Goal: Information Seeking & Learning: Learn about a topic

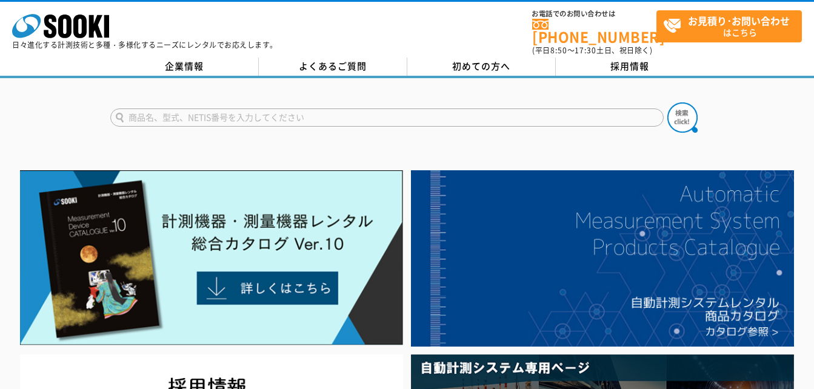
click at [327, 109] on input "text" at bounding box center [386, 117] width 553 height 18
type input "お"
type input "OT-920BD"
click at [679, 115] on img at bounding box center [682, 117] width 30 height 30
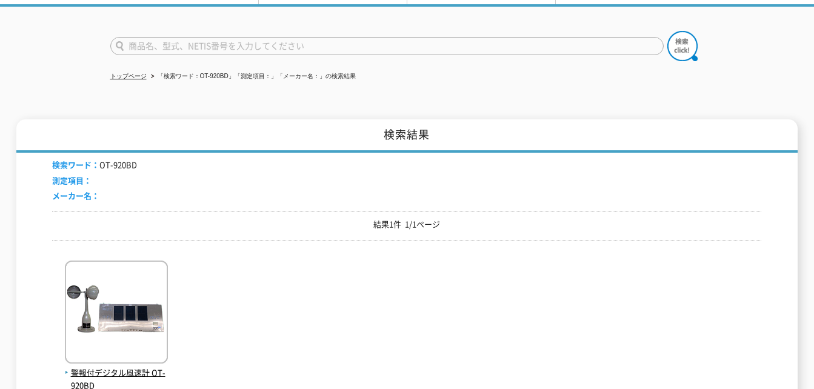
scroll to position [182, 0]
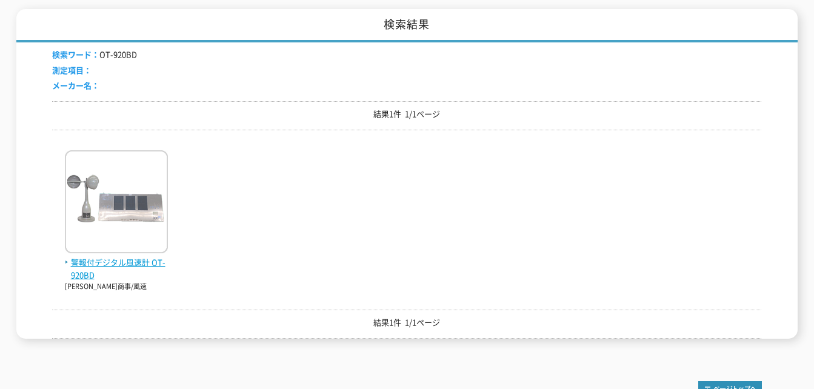
click at [138, 227] on img at bounding box center [116, 203] width 103 height 106
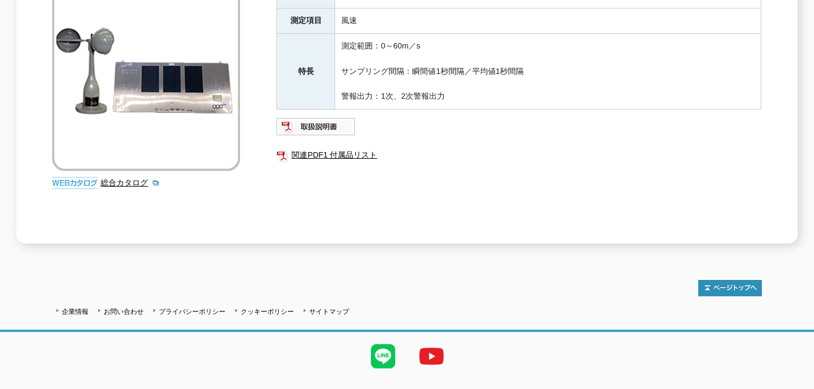
scroll to position [121, 0]
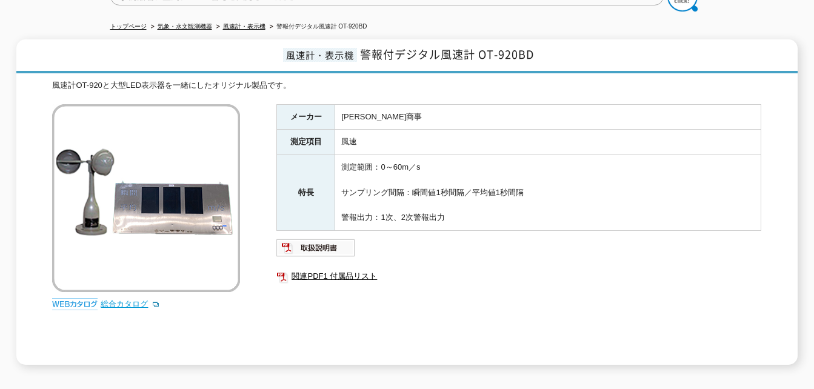
click at [133, 299] on link "総合カタログ" at bounding box center [130, 303] width 59 height 9
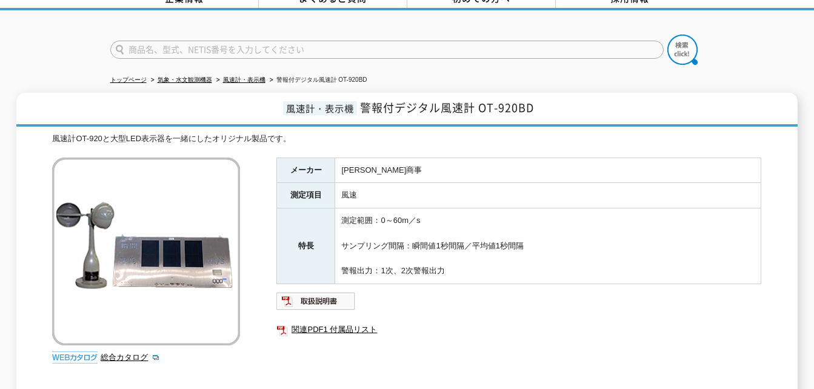
scroll to position [0, 0]
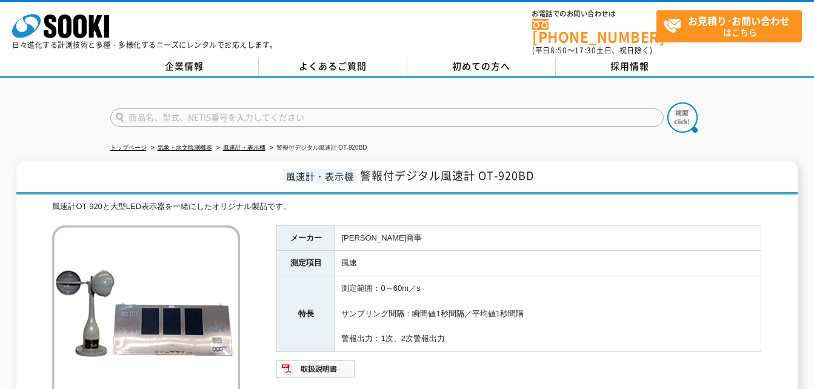
click at [322, 110] on input "text" at bounding box center [386, 117] width 553 height 18
type input "OK-S"
click at [687, 110] on img at bounding box center [682, 117] width 30 height 30
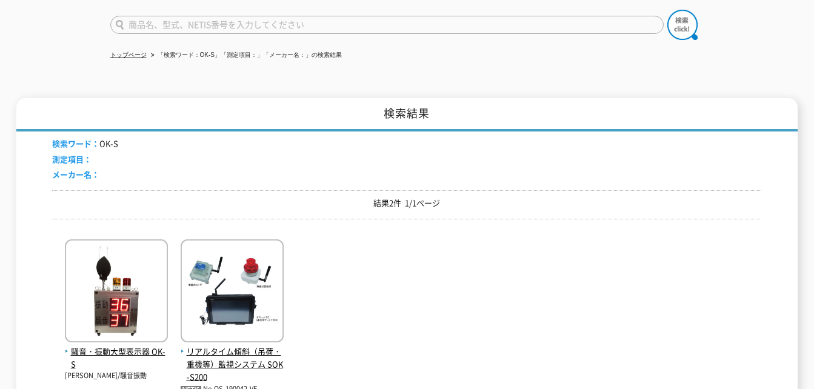
scroll to position [182, 0]
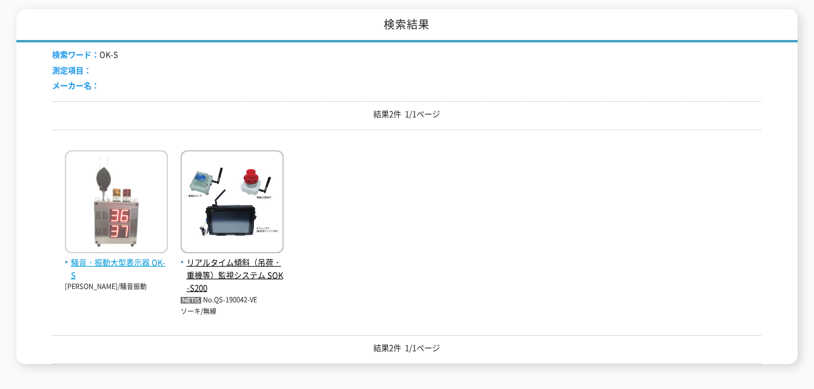
click at [102, 256] on span "騒音・振動大型表示器 OK-S" at bounding box center [116, 268] width 103 height 25
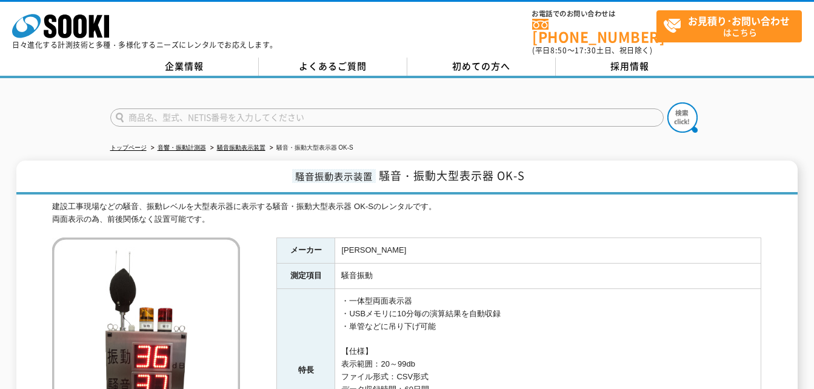
scroll to position [291, 0]
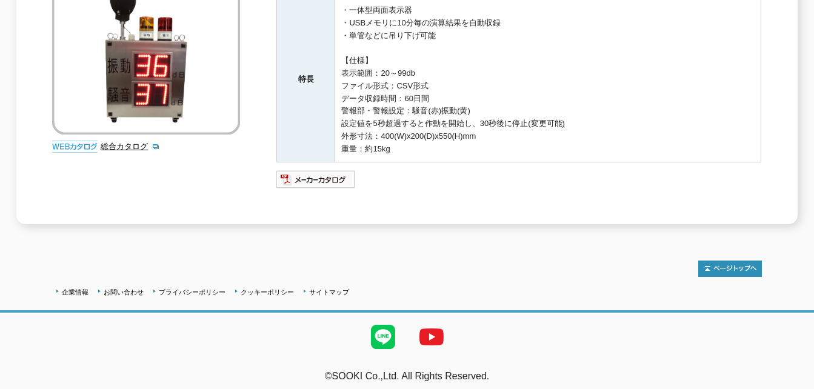
click at [82, 141] on img at bounding box center [74, 147] width 45 height 12
click at [115, 142] on link "総合カタログ" at bounding box center [130, 146] width 59 height 9
